Goal: Information Seeking & Learning: Learn about a topic

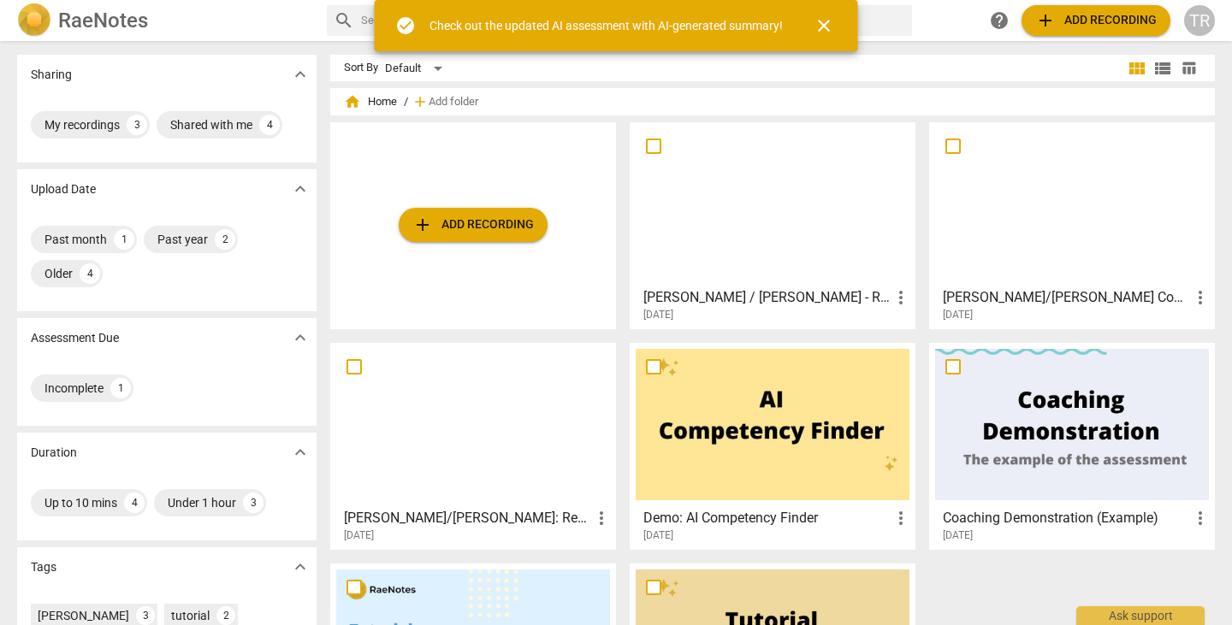
click at [739, 221] on div at bounding box center [772, 203] width 274 height 151
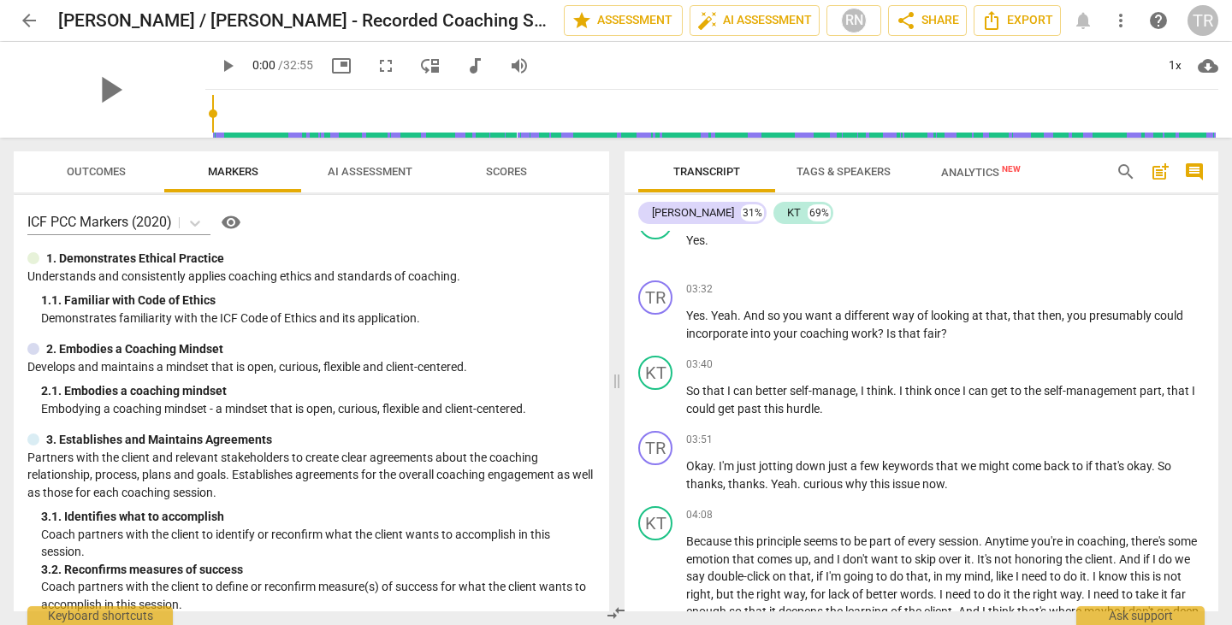
scroll to position [1034, 0]
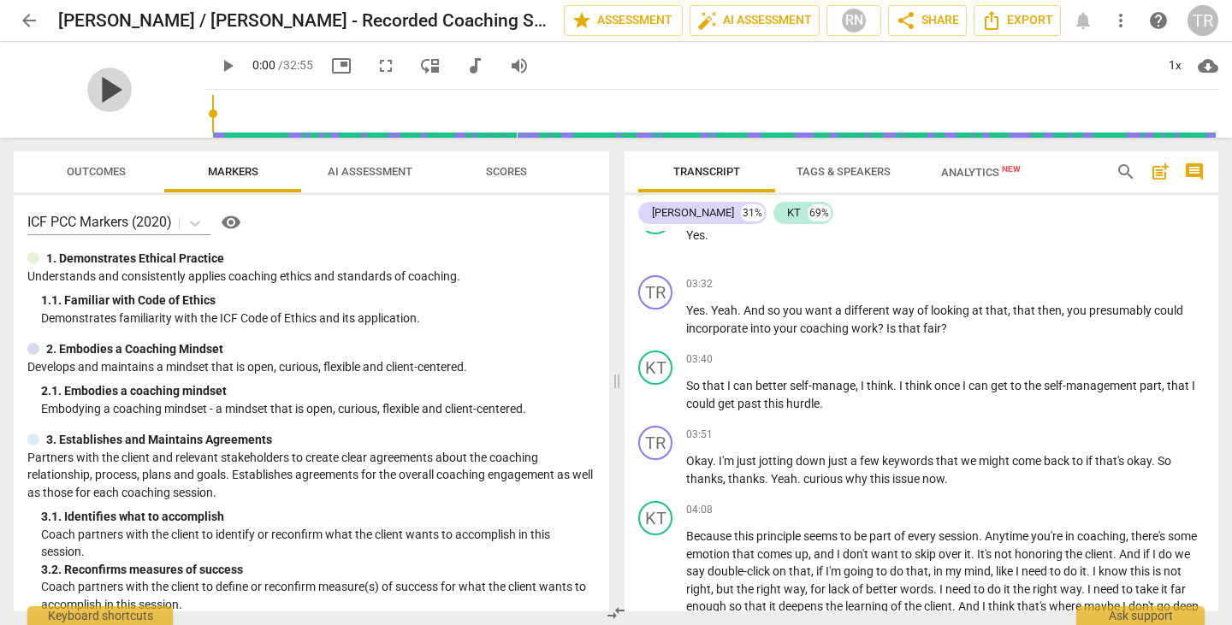
click at [102, 89] on span "play_arrow" at bounding box center [109, 90] width 44 height 44
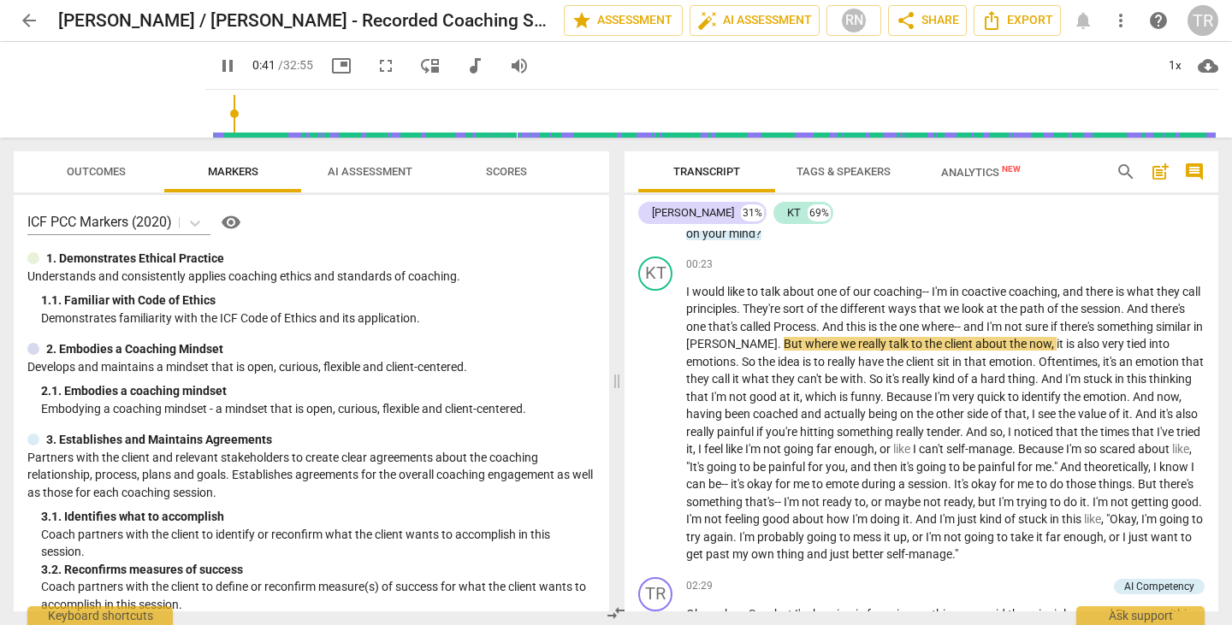
scroll to position [227, 0]
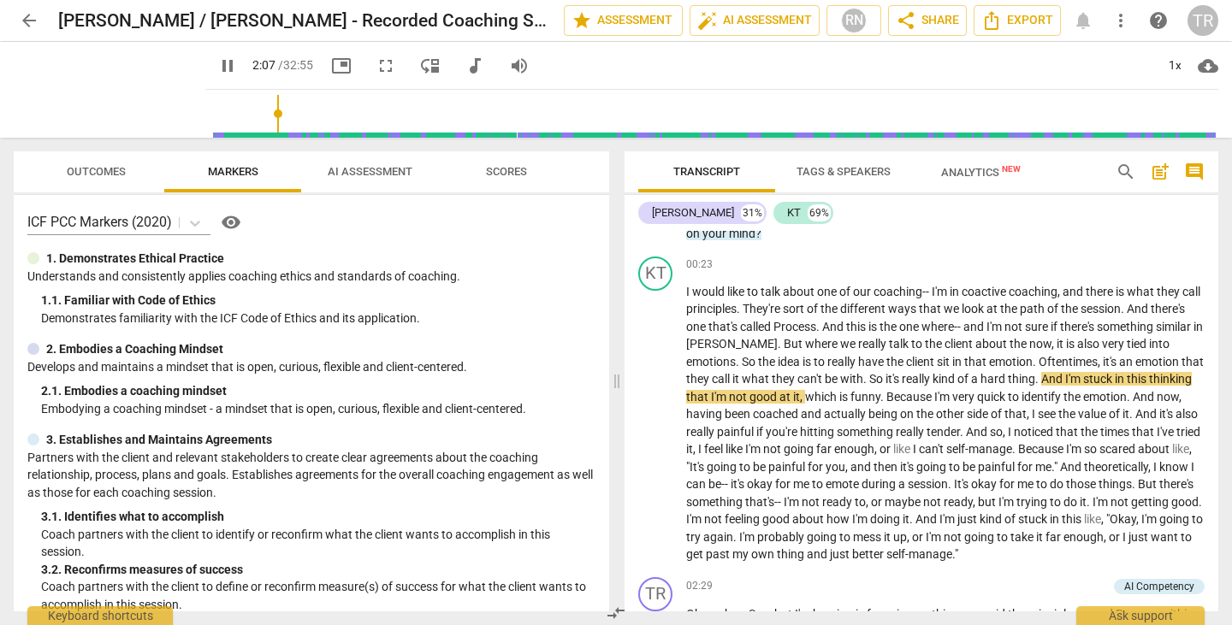
click at [257, 133] on input "range" at bounding box center [715, 113] width 1006 height 55
click at [247, 135] on input "range" at bounding box center [715, 113] width 1006 height 55
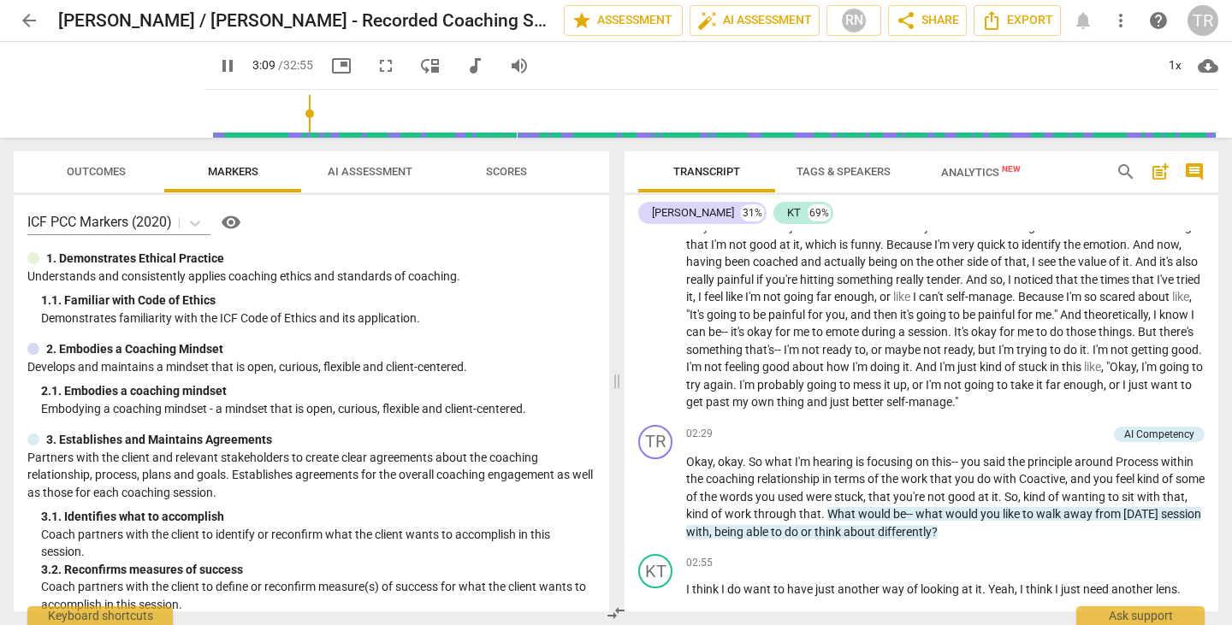
scroll to position [805, 0]
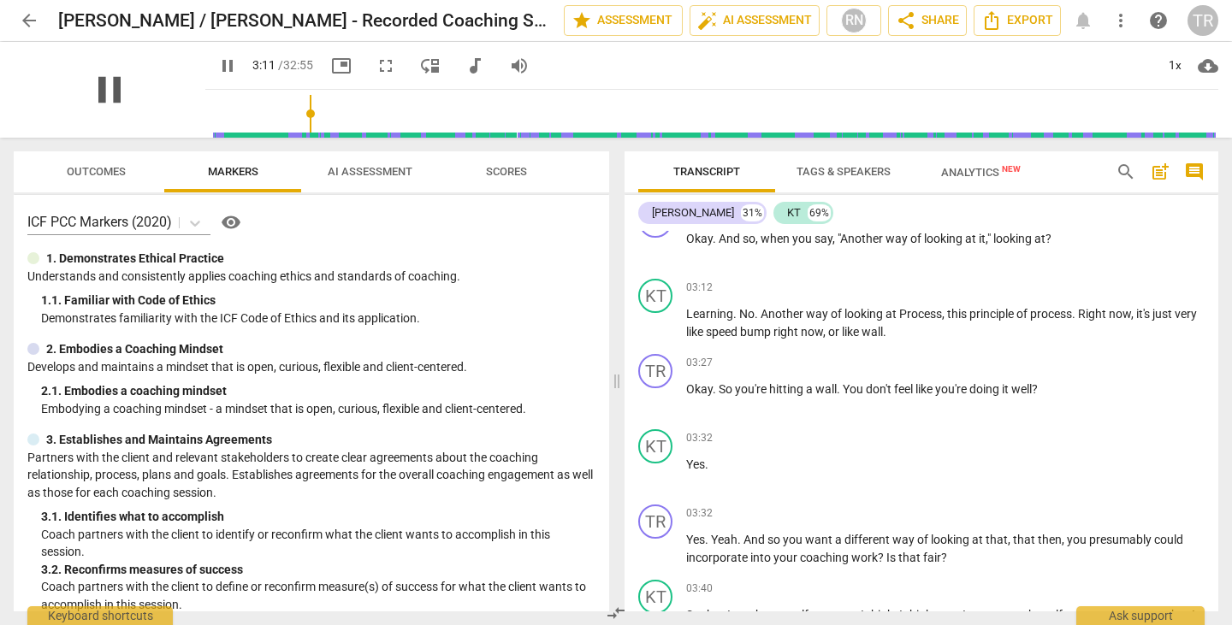
click at [98, 94] on span "pause" at bounding box center [109, 90] width 44 height 44
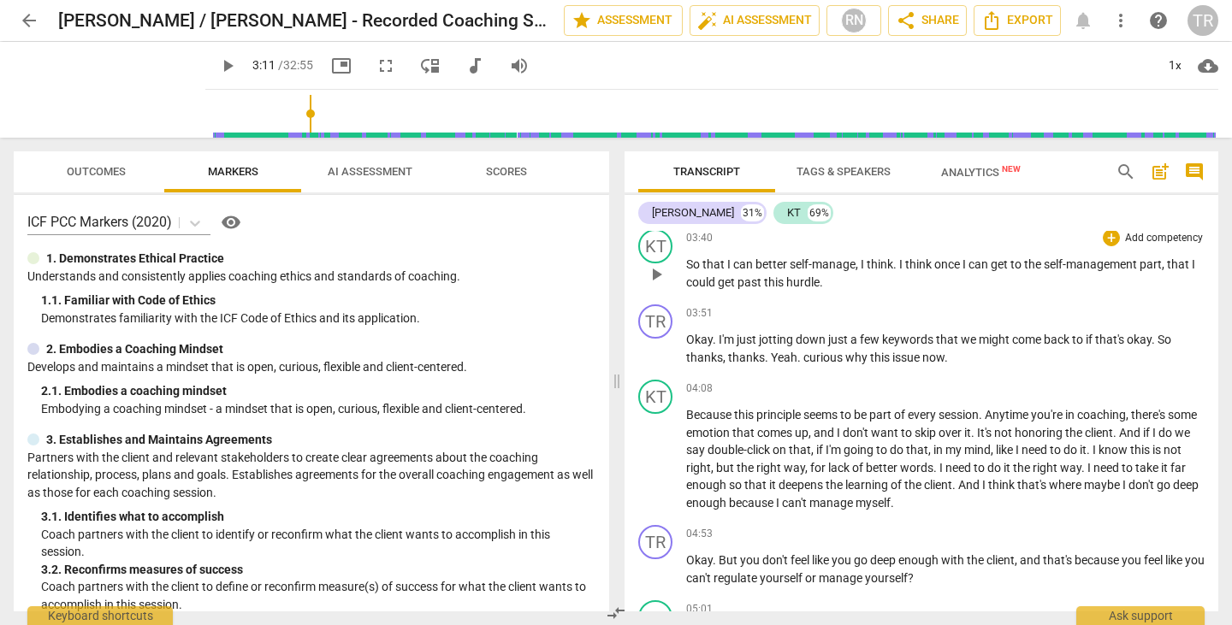
scroll to position [1190, 0]
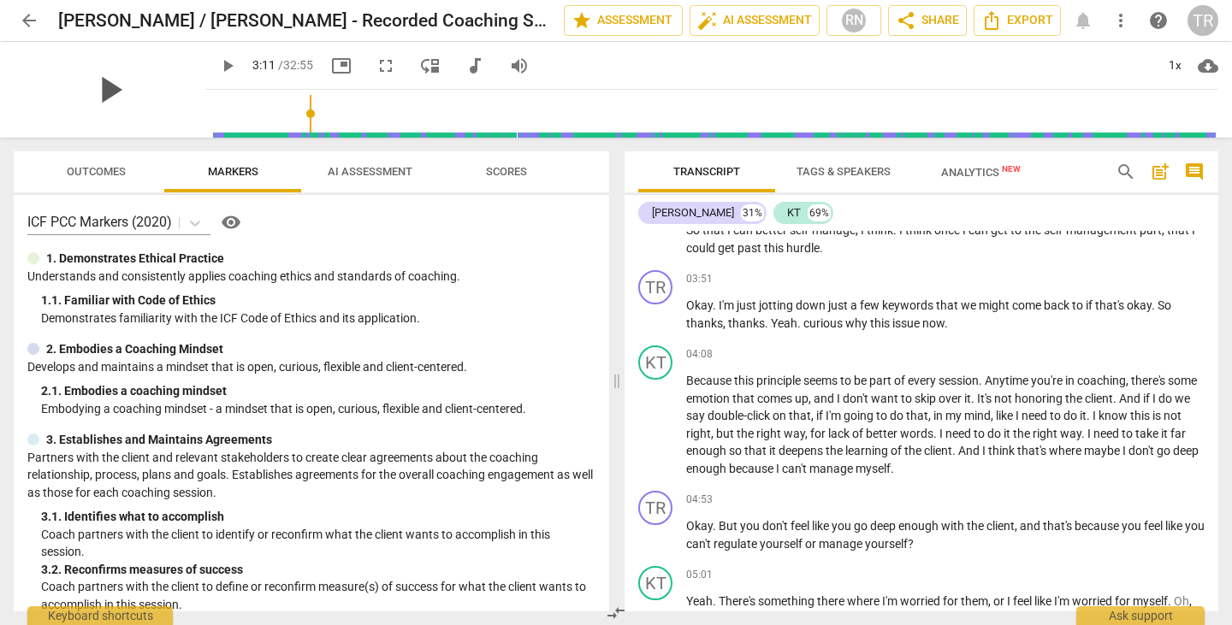
click at [103, 93] on span "play_arrow" at bounding box center [109, 90] width 44 height 44
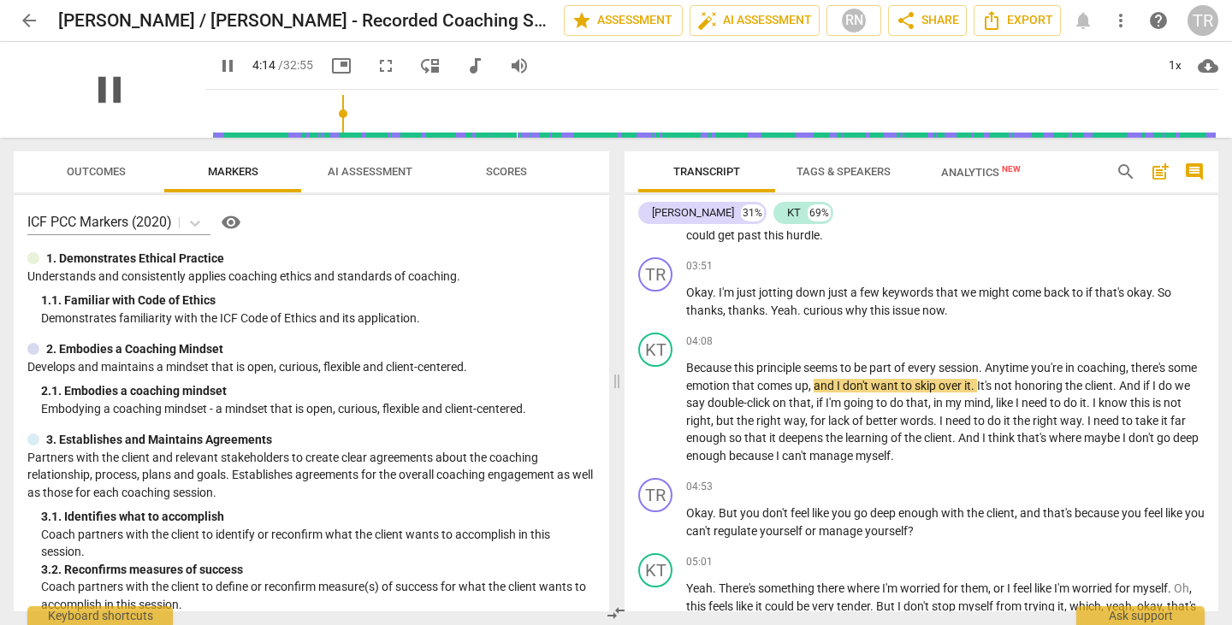
scroll to position [1222, 0]
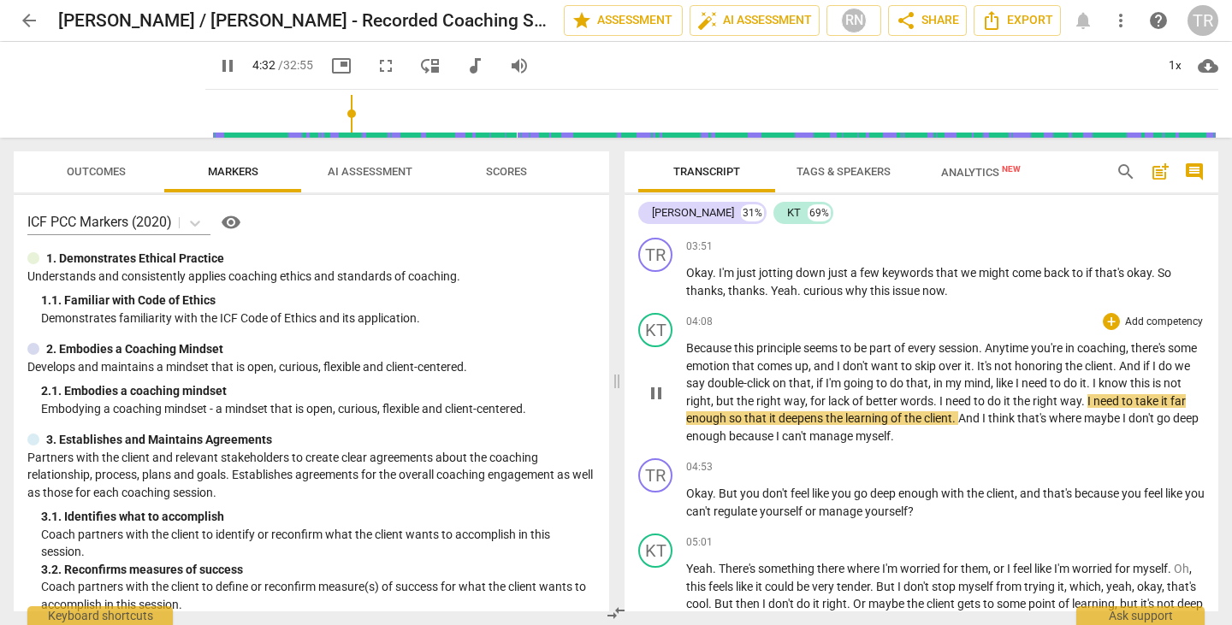
click at [876, 381] on span "going" at bounding box center [859, 383] width 32 height 14
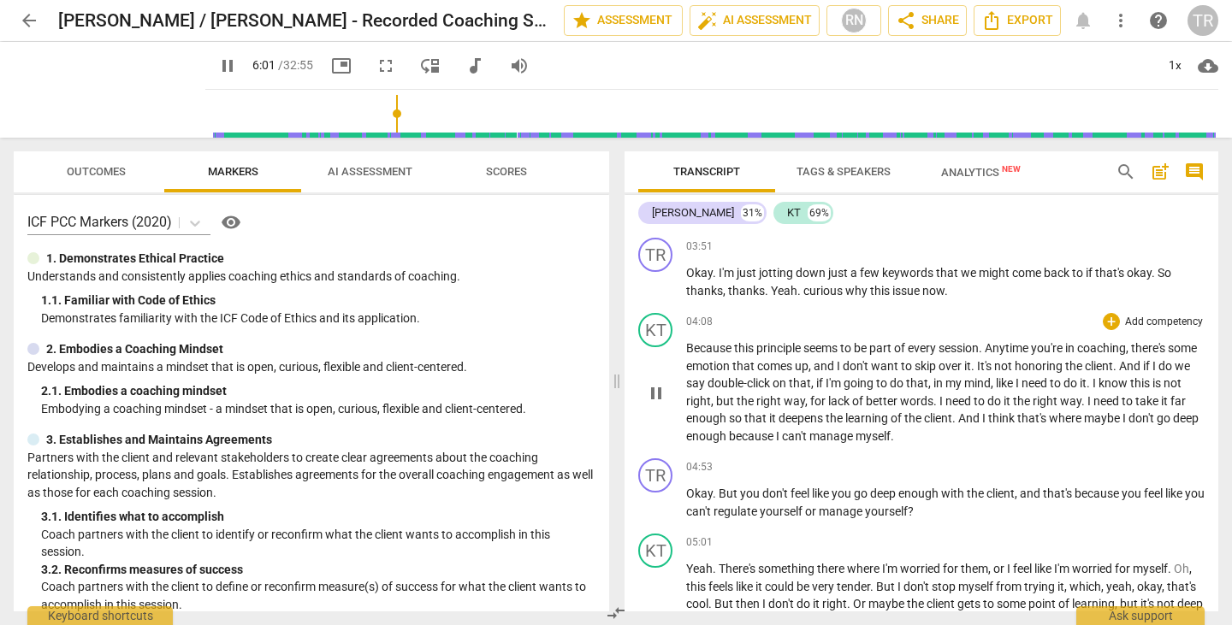
scroll to position [1605, 0]
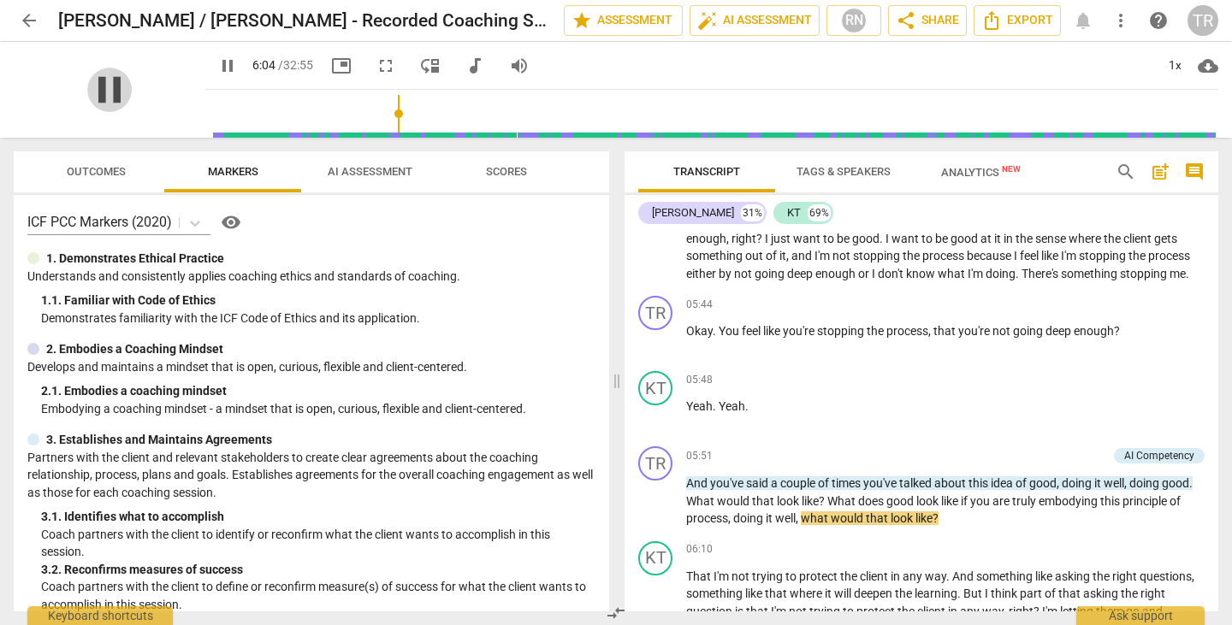
click at [97, 97] on span "pause" at bounding box center [109, 90] width 44 height 44
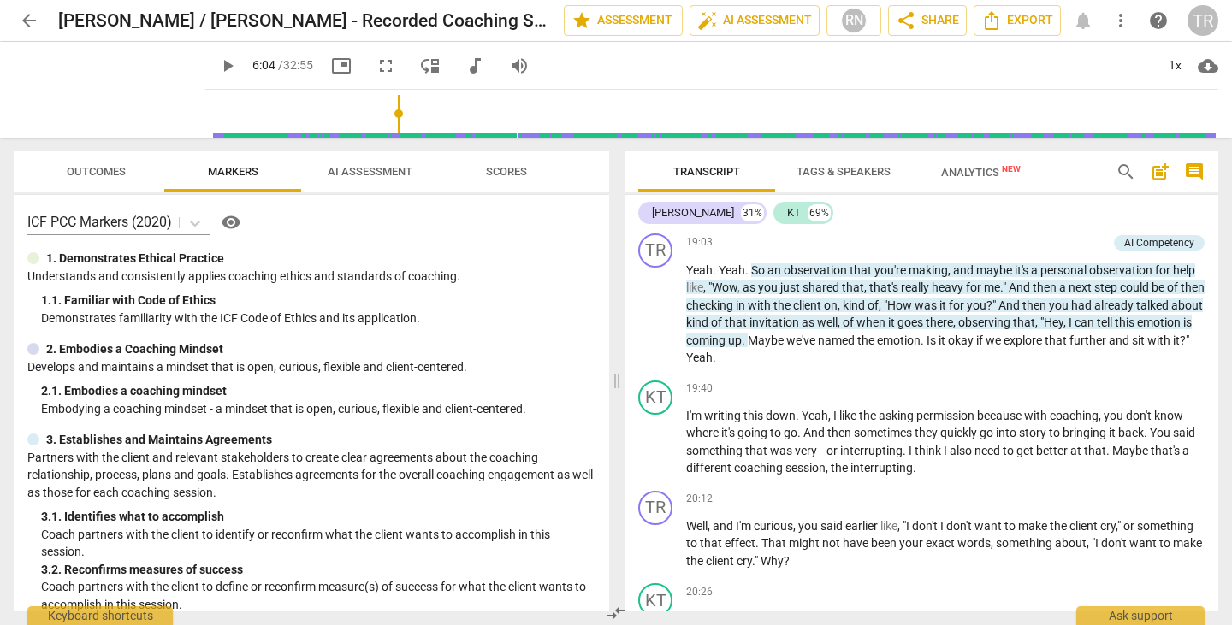
scroll to position [6068, 0]
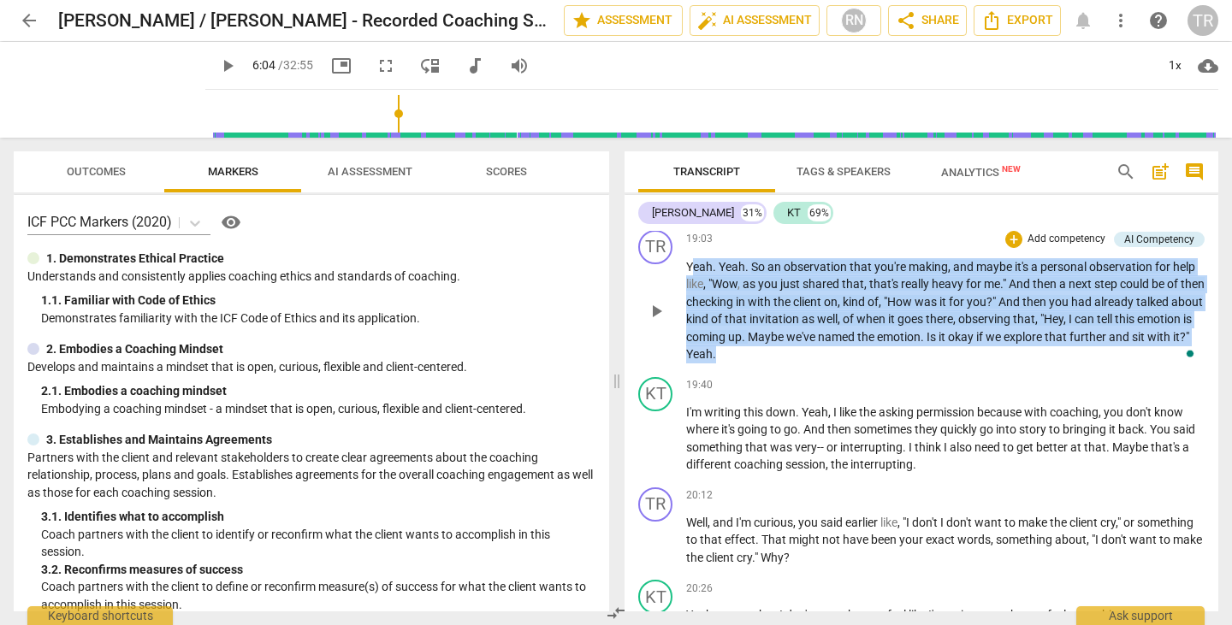
drag, startPoint x: 690, startPoint y: 320, endPoint x: 810, endPoint y: 402, distance: 145.2
click at [810, 363] on p "Yeah . Yeah . So an observation that you're making , and maybe it's a personal …" at bounding box center [945, 310] width 518 height 105
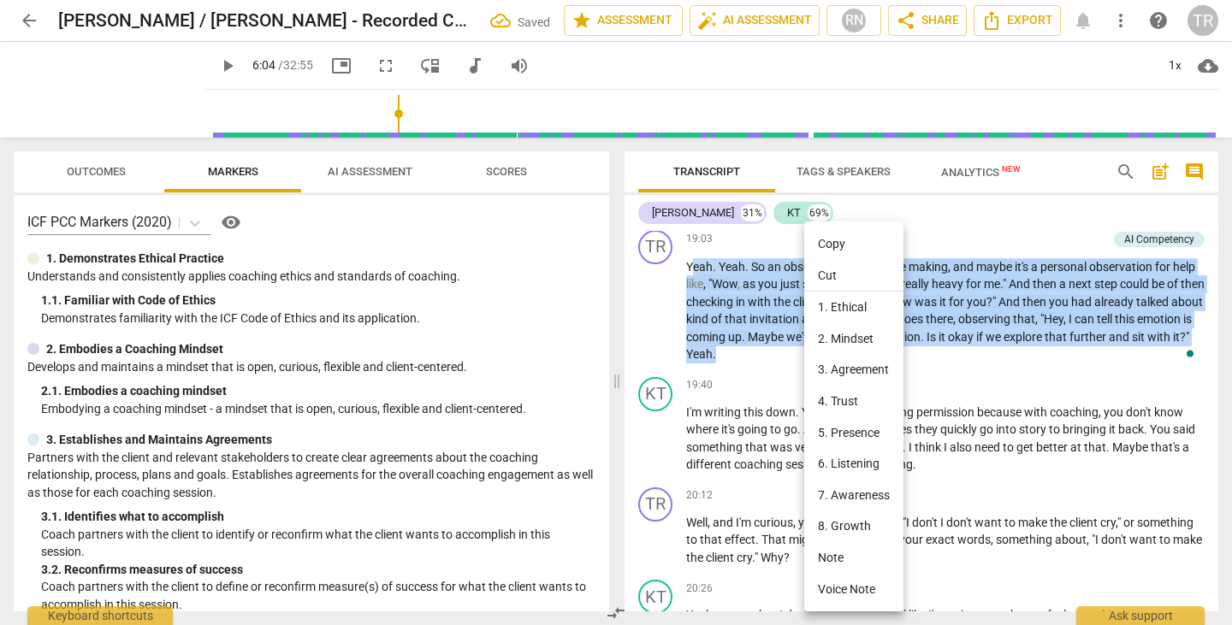
click at [850, 247] on li "Copy" at bounding box center [853, 244] width 99 height 32
copy p "eah . Yeah . So an observation that you're making , and maybe it's a personal o…"
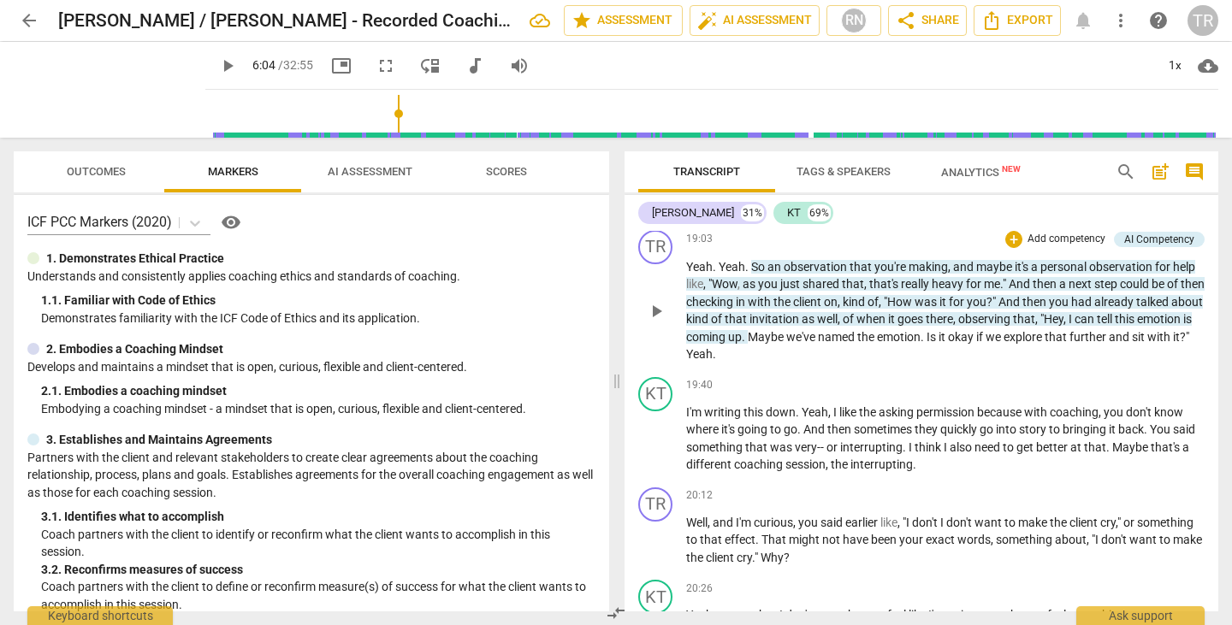
click at [662, 322] on span "play_arrow" at bounding box center [656, 311] width 21 height 21
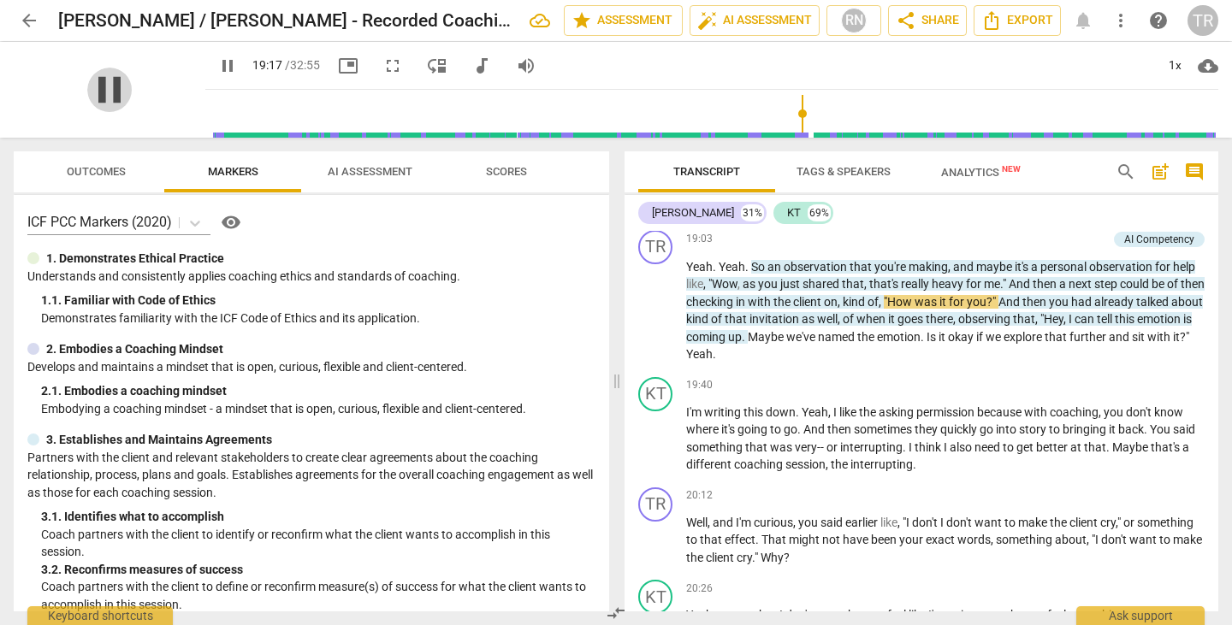
click at [111, 89] on span "pause" at bounding box center [109, 90] width 44 height 44
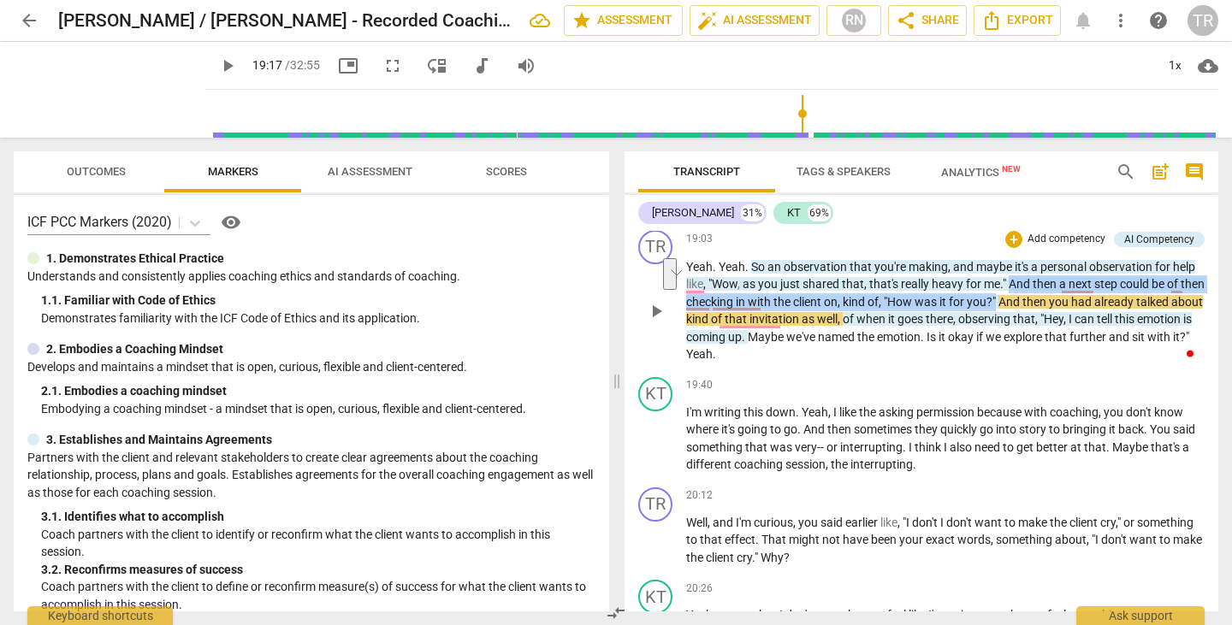
drag, startPoint x: 1011, startPoint y: 334, endPoint x: 1025, endPoint y: 356, distance: 25.9
click at [1025, 356] on p "Yeah . Yeah . So an observation that you're making , and maybe it's a personal …" at bounding box center [945, 310] width 518 height 105
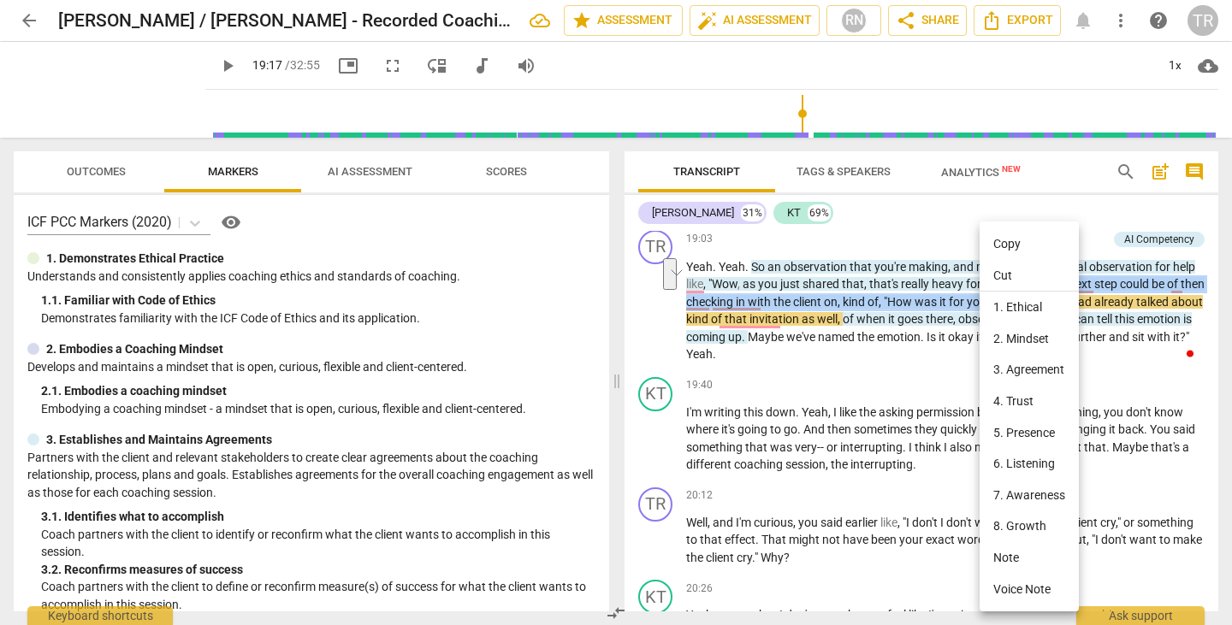
click at [1032, 251] on li "Copy" at bounding box center [1028, 244] width 99 height 32
copy p "And then a next step could be of then checking in with the client on , kind of …"
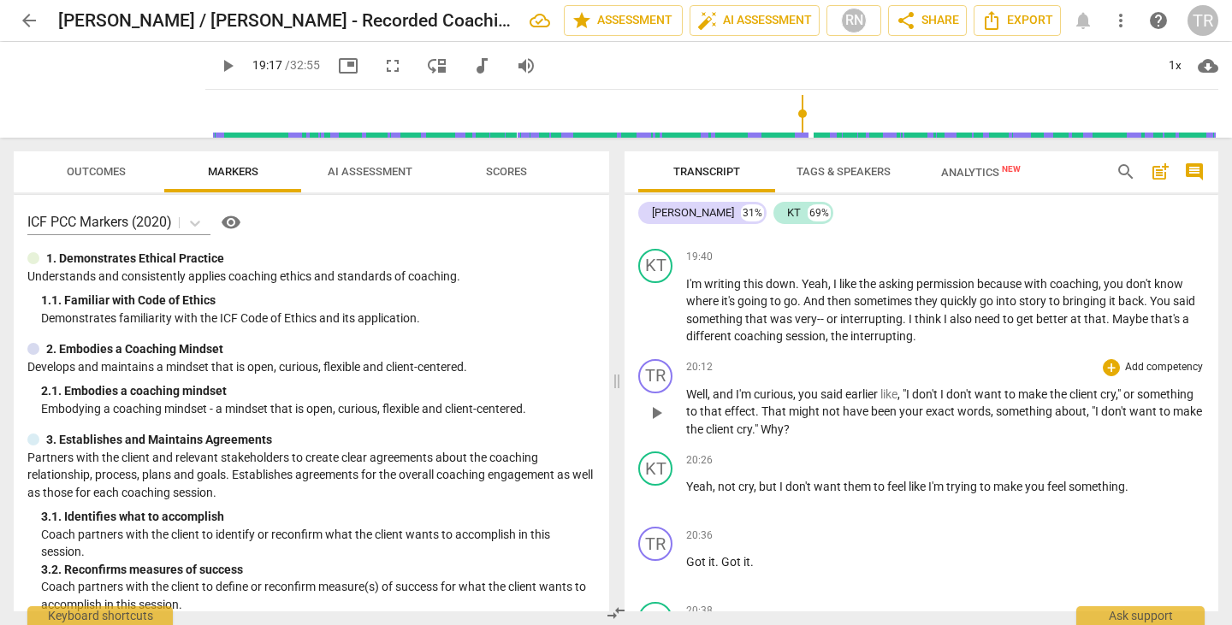
scroll to position [6209, 0]
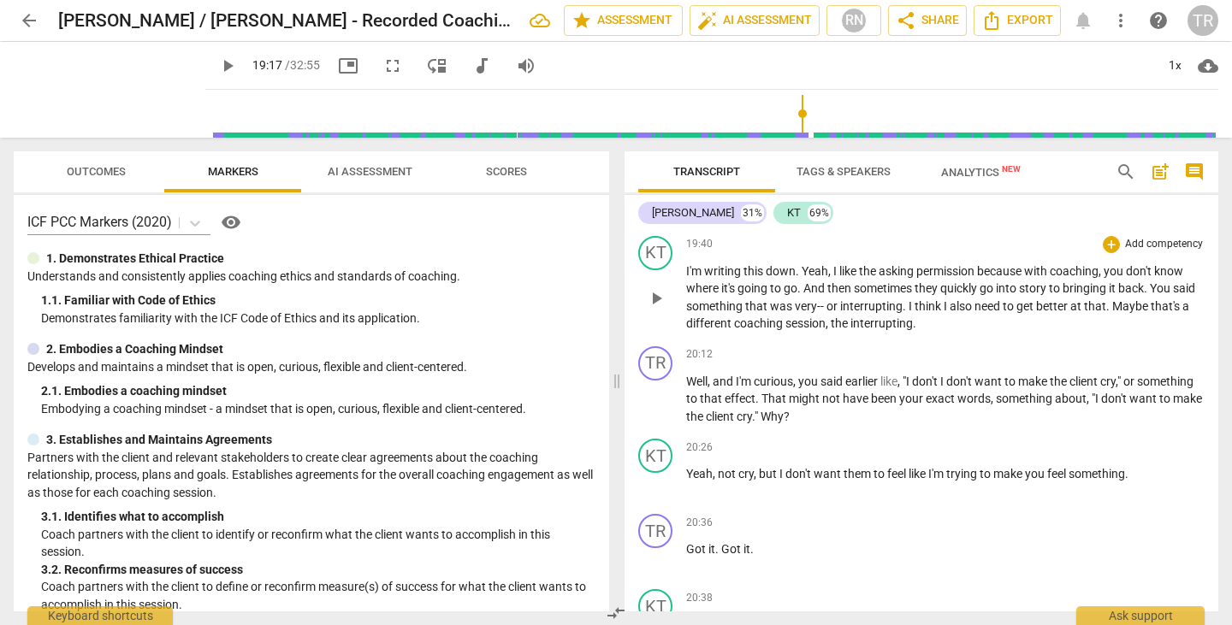
click at [652, 309] on span "play_arrow" at bounding box center [656, 298] width 21 height 21
click at [652, 309] on span "pause" at bounding box center [656, 298] width 21 height 21
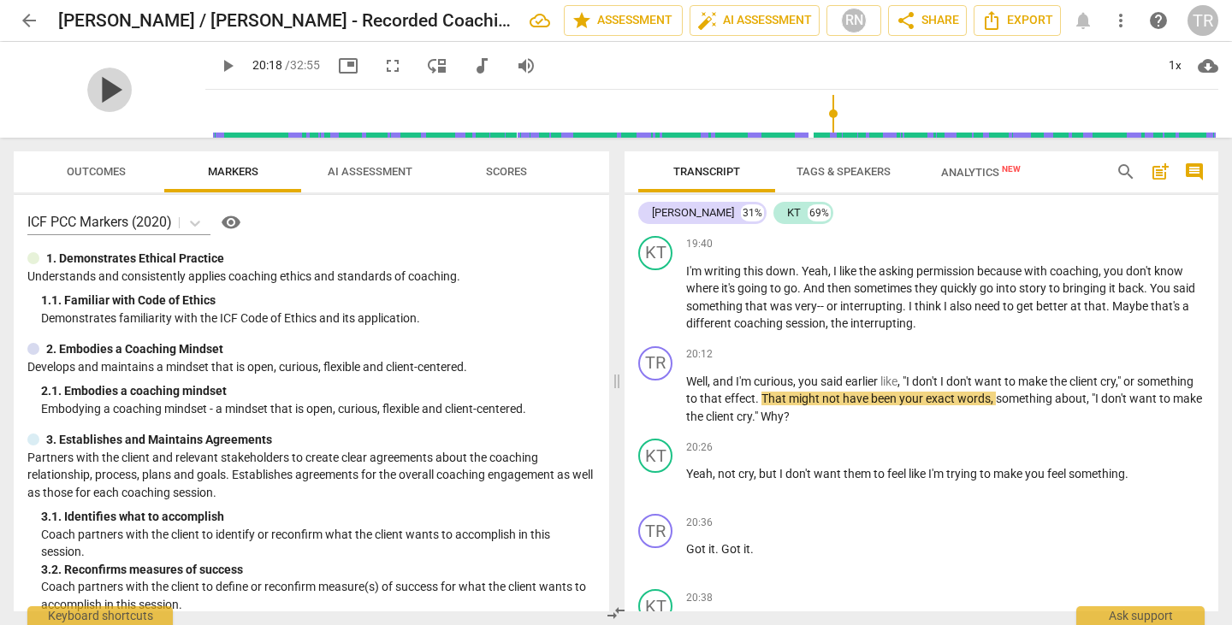
click at [87, 96] on span "play_arrow" at bounding box center [109, 90] width 44 height 44
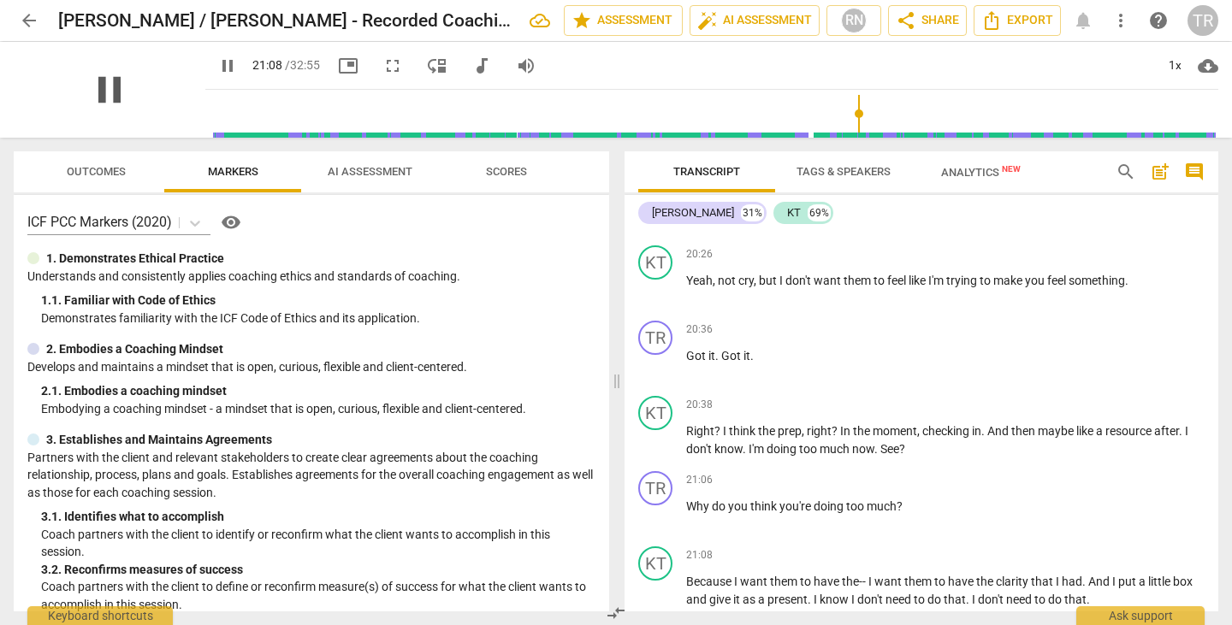
scroll to position [6798, 0]
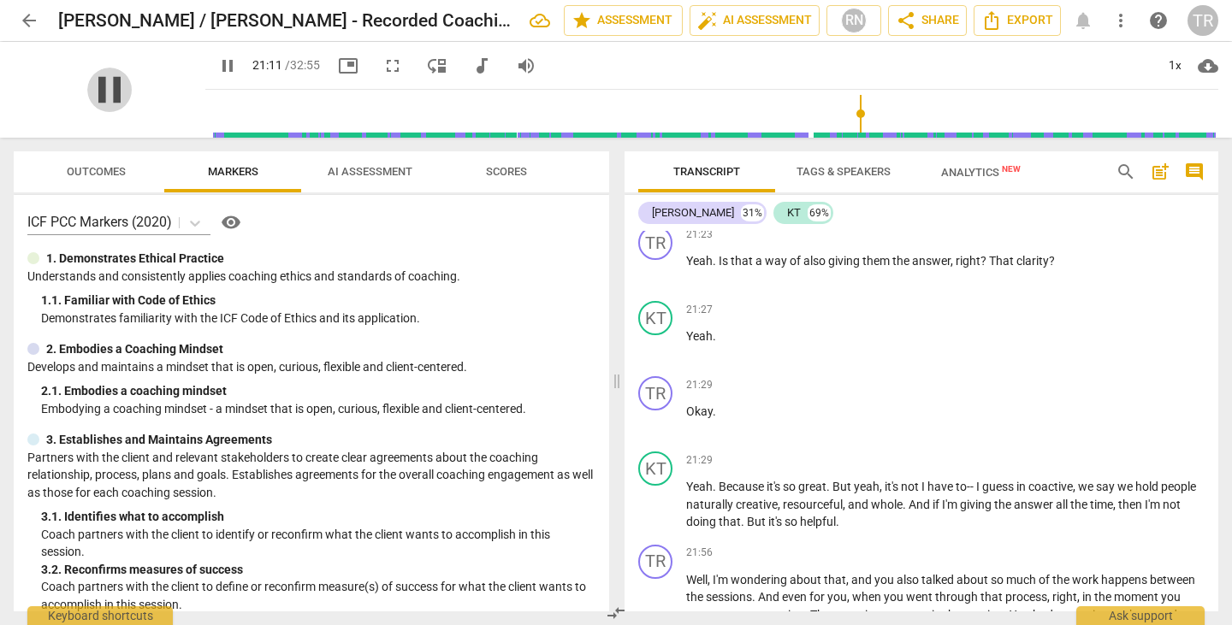
click at [98, 91] on span "pause" at bounding box center [109, 90] width 44 height 44
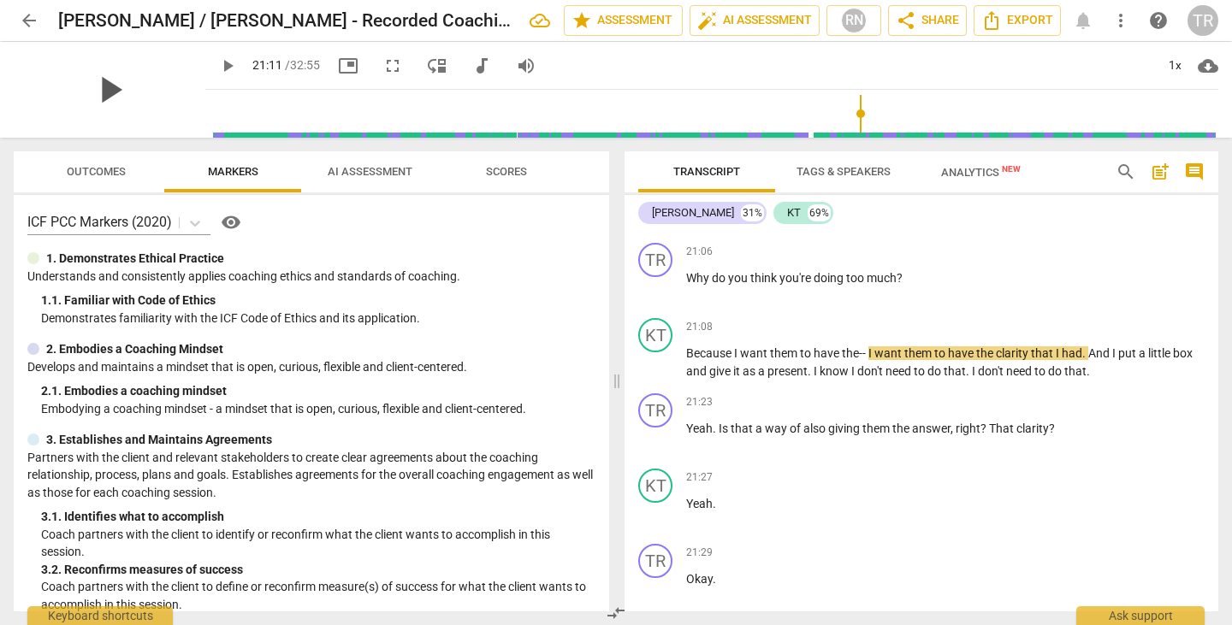
scroll to position [6628, 0]
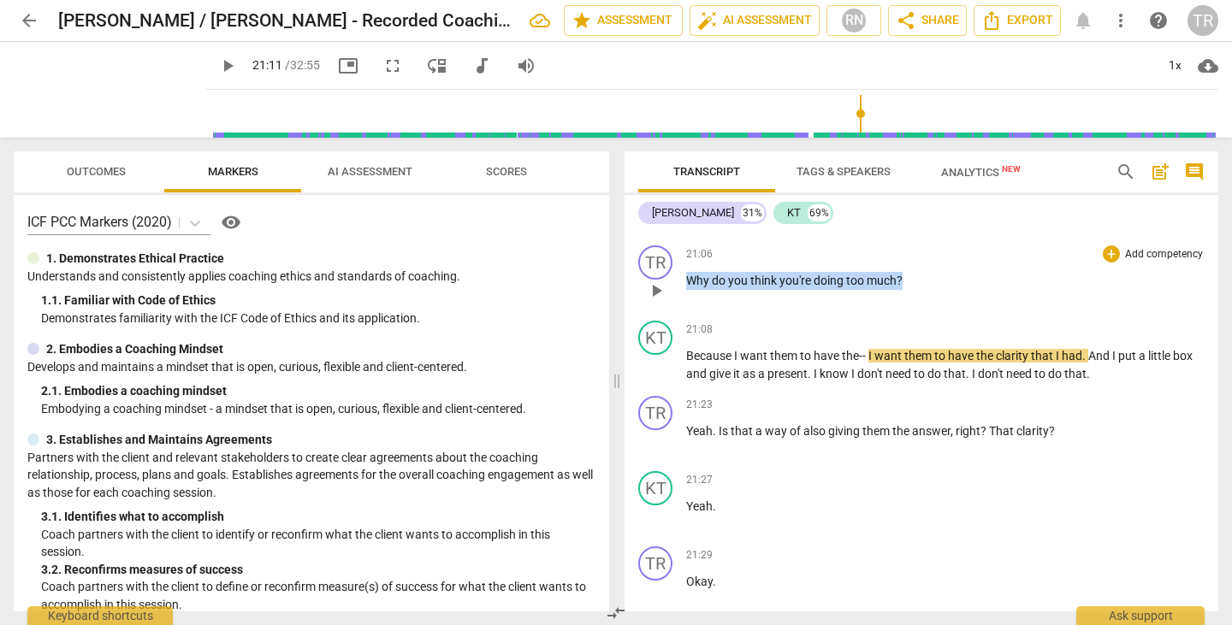
drag, startPoint x: 687, startPoint y: 334, endPoint x: 918, endPoint y: 333, distance: 230.9
click at [918, 290] on p "Why do you think you're doing too much ?" at bounding box center [945, 281] width 518 height 18
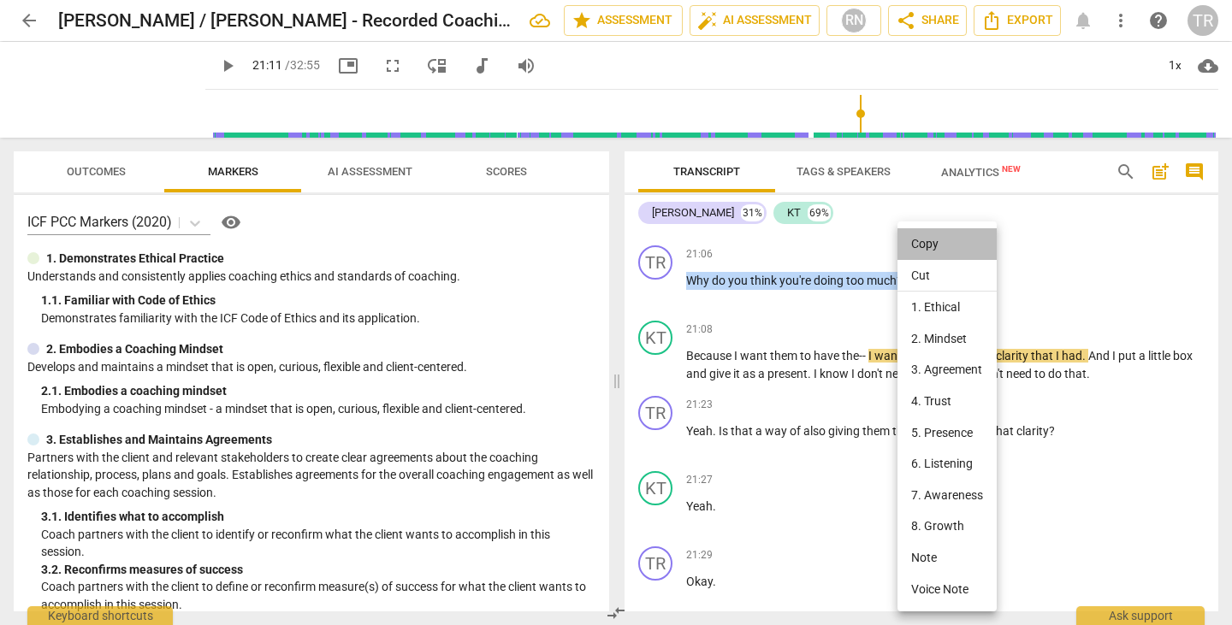
click at [942, 240] on li "Copy" at bounding box center [946, 244] width 99 height 32
copy p "Why do you think you're doing too much ?"
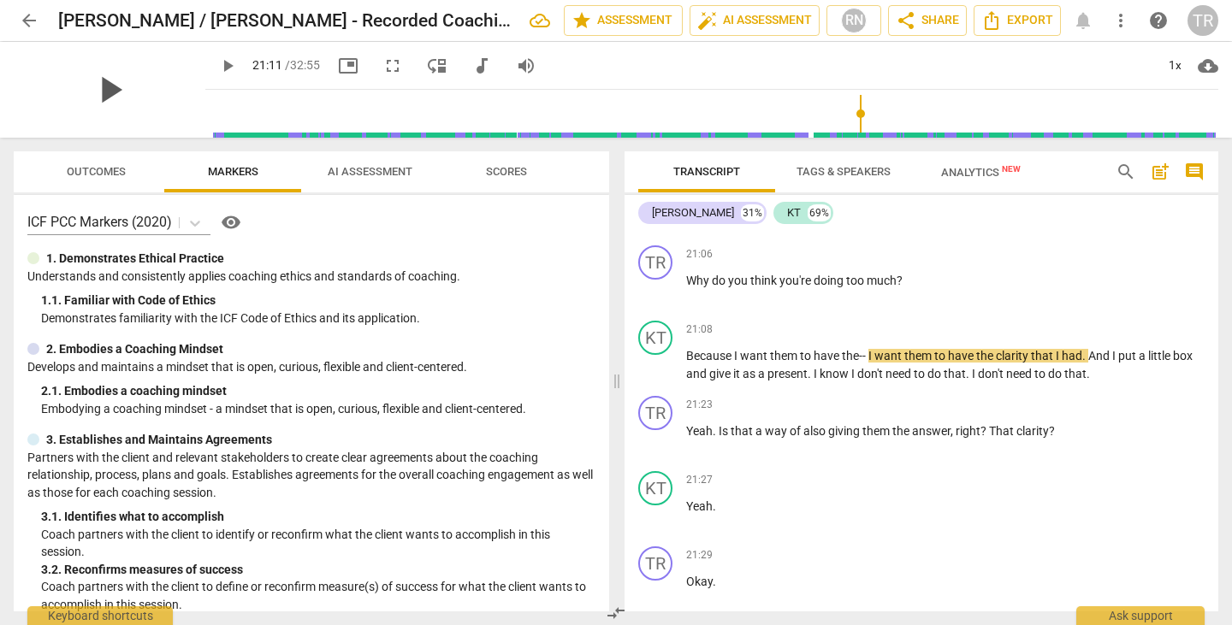
click at [97, 91] on span "play_arrow" at bounding box center [109, 90] width 44 height 44
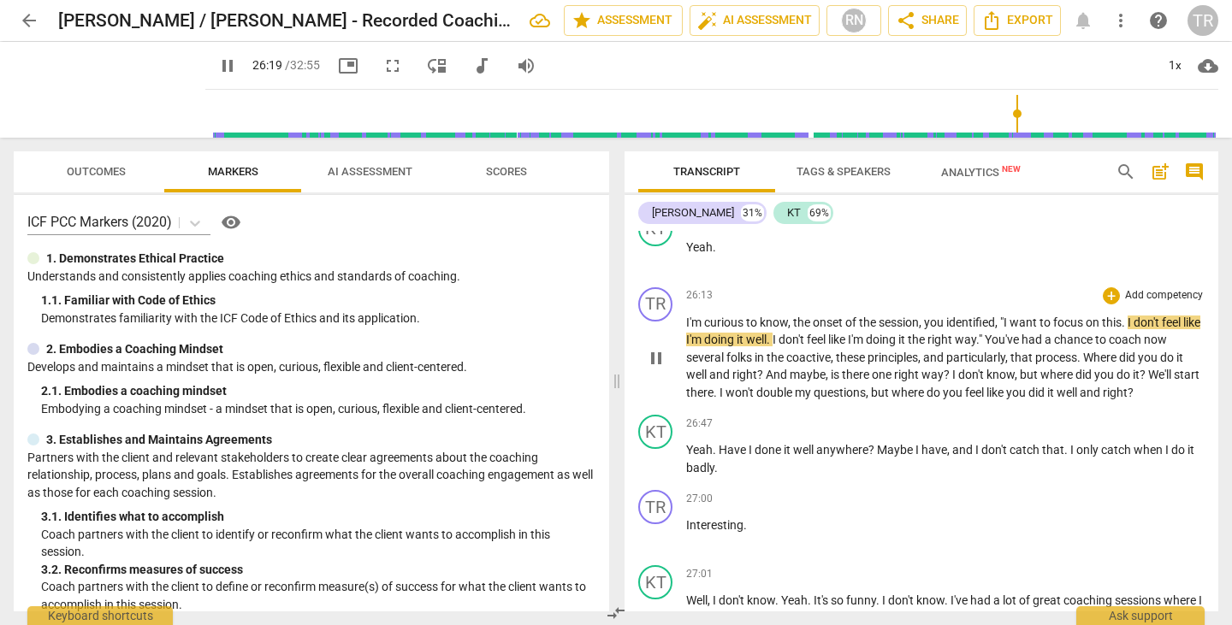
scroll to position [8661, 0]
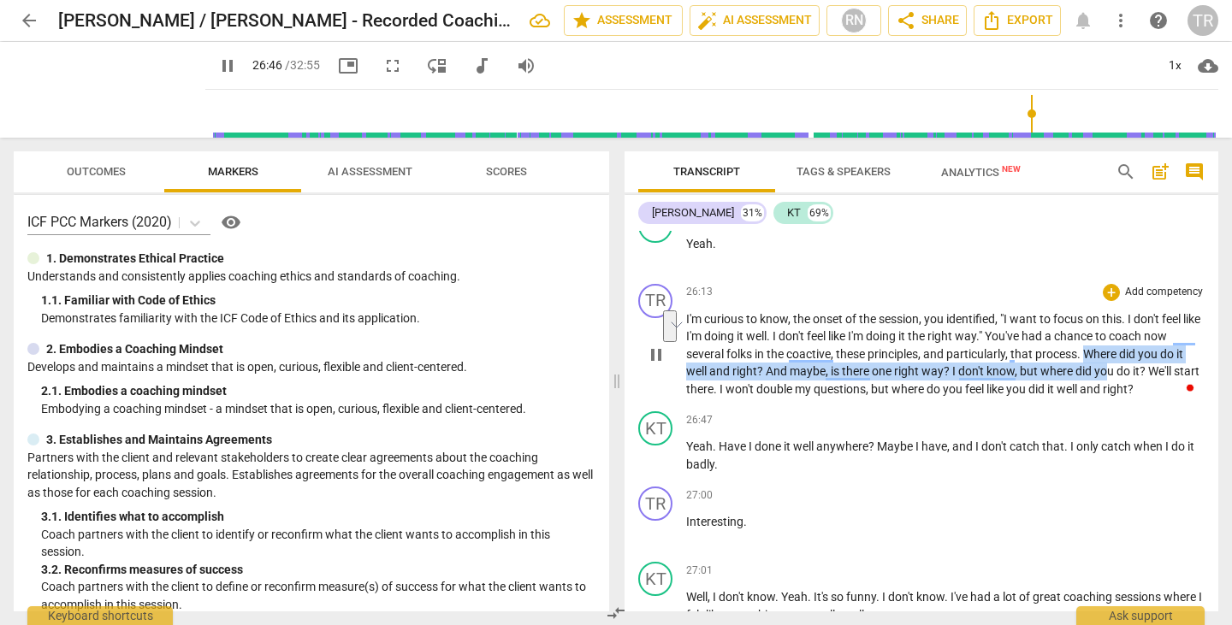
drag, startPoint x: 1089, startPoint y: 409, endPoint x: 1108, endPoint y: 417, distance: 20.7
click at [1108, 399] on p "I'm curious to know , the onset of the session , you identified , "I want to fo…" at bounding box center [945, 354] width 518 height 88
click at [1037, 378] on span "but" at bounding box center [1029, 371] width 21 height 14
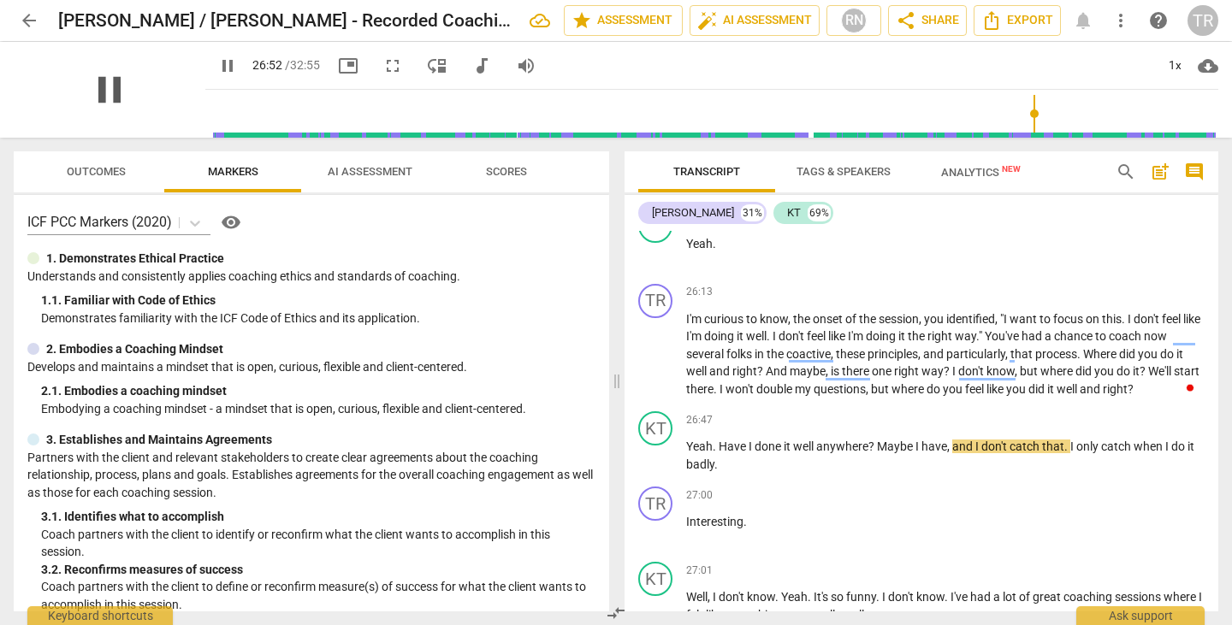
click at [109, 80] on span "pause" at bounding box center [109, 90] width 44 height 44
click at [102, 83] on span "play_arrow" at bounding box center [109, 90] width 44 height 44
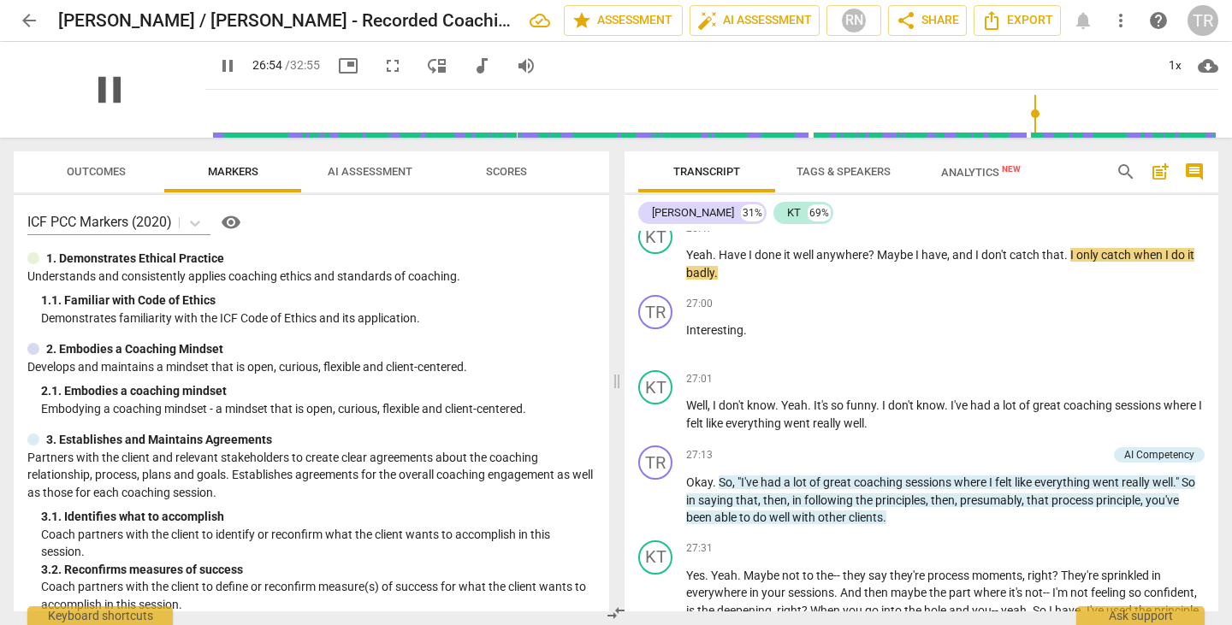
scroll to position [8907, 0]
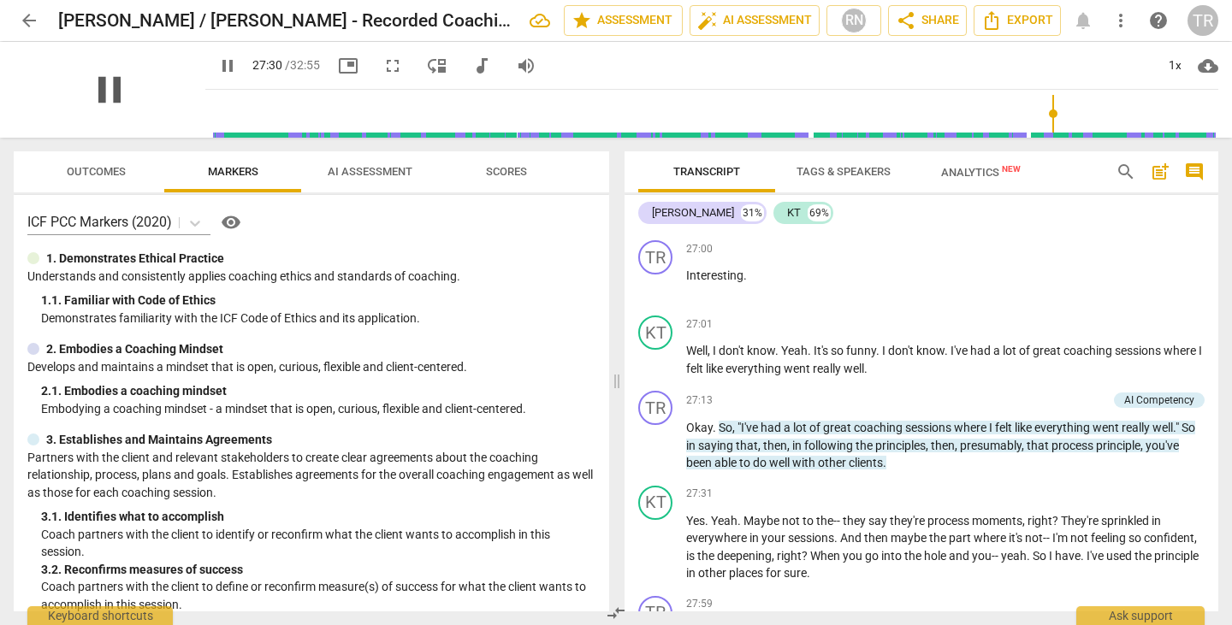
click at [102, 92] on span "pause" at bounding box center [109, 90] width 44 height 44
type input "1650"
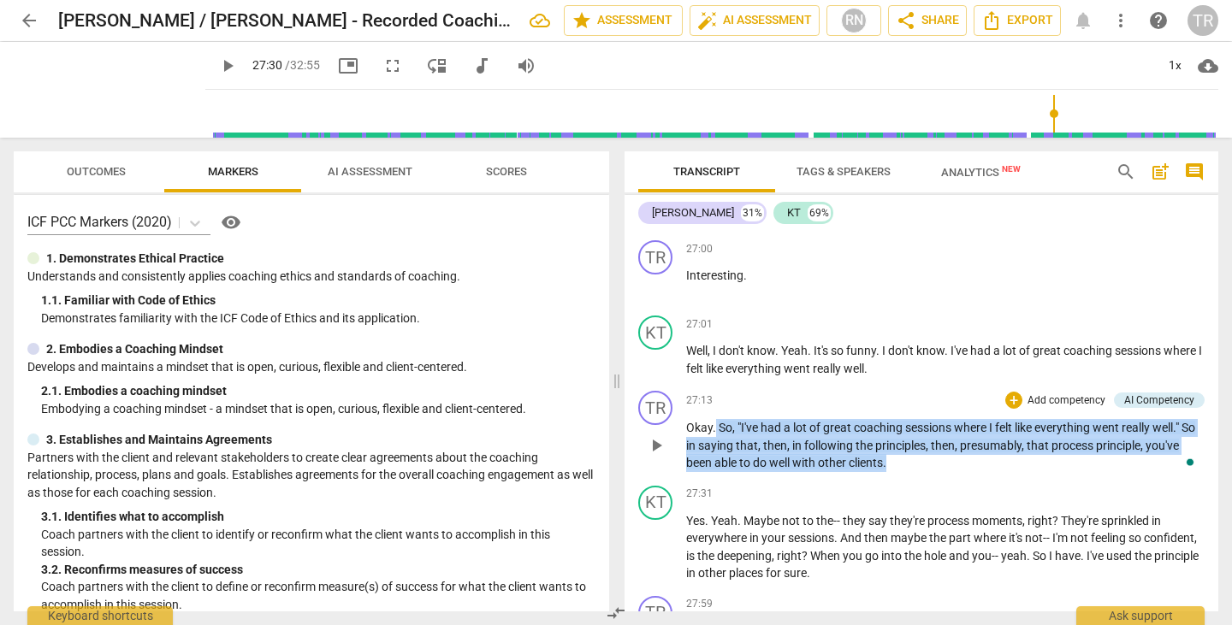
drag, startPoint x: 716, startPoint y: 475, endPoint x: 923, endPoint y: 523, distance: 212.4
click at [923, 472] on p "Okay . So , "I've had a lot of great coaching sessions where I felt like everyt…" at bounding box center [945, 445] width 518 height 53
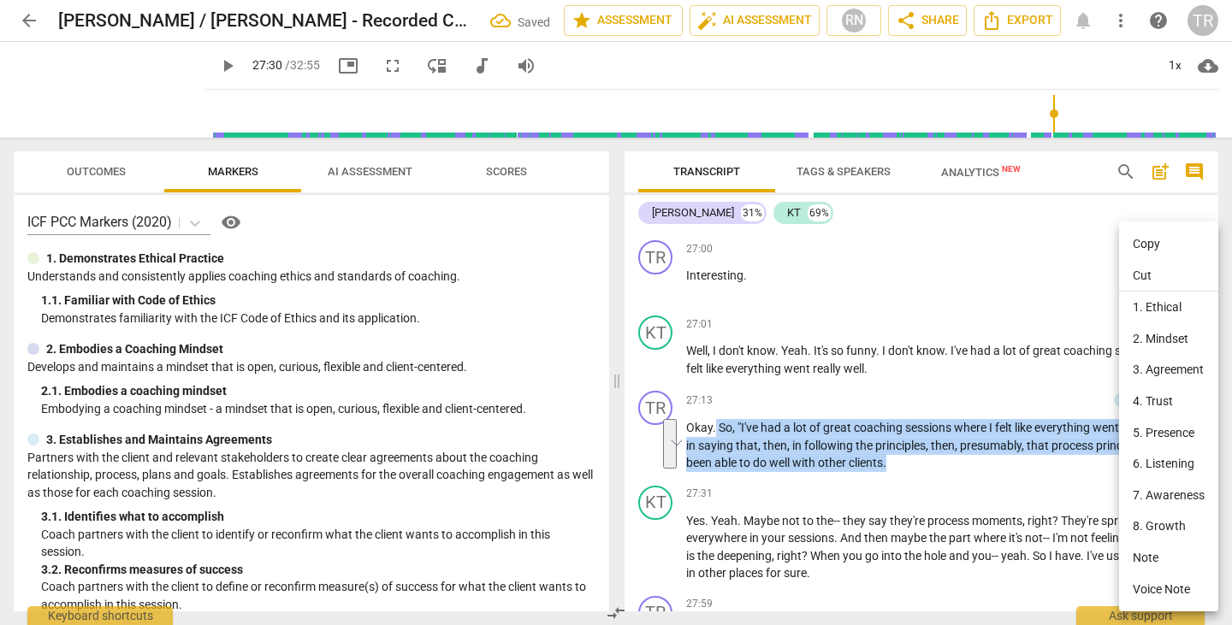
click at [1158, 236] on li "Copy" at bounding box center [1168, 244] width 99 height 32
copy p "So , "I've had a lot of great coaching sessions where I felt like everything we…"
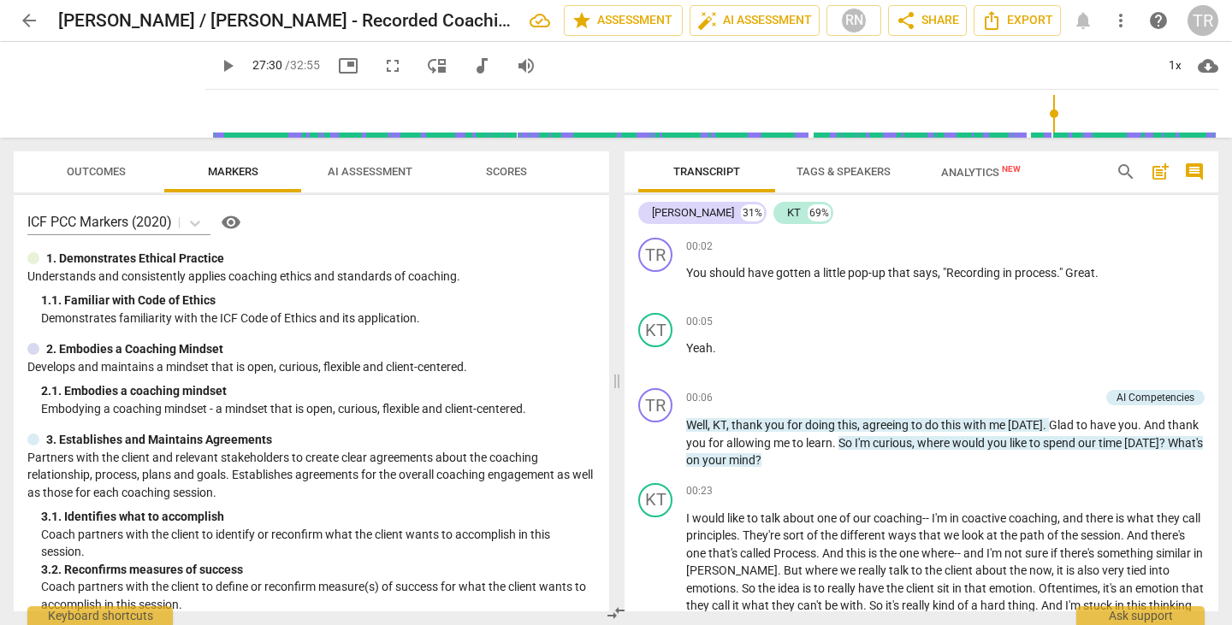
scroll to position [8907, 0]
